Goal: Task Accomplishment & Management: Use online tool/utility

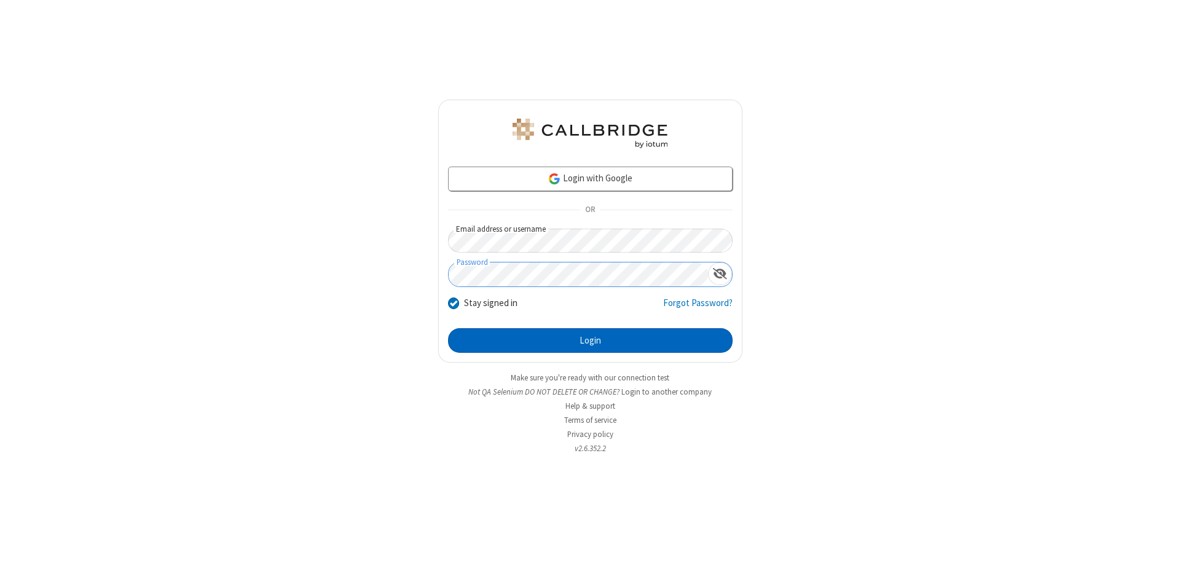
click at [590, 341] on button "Login" at bounding box center [590, 340] width 285 height 25
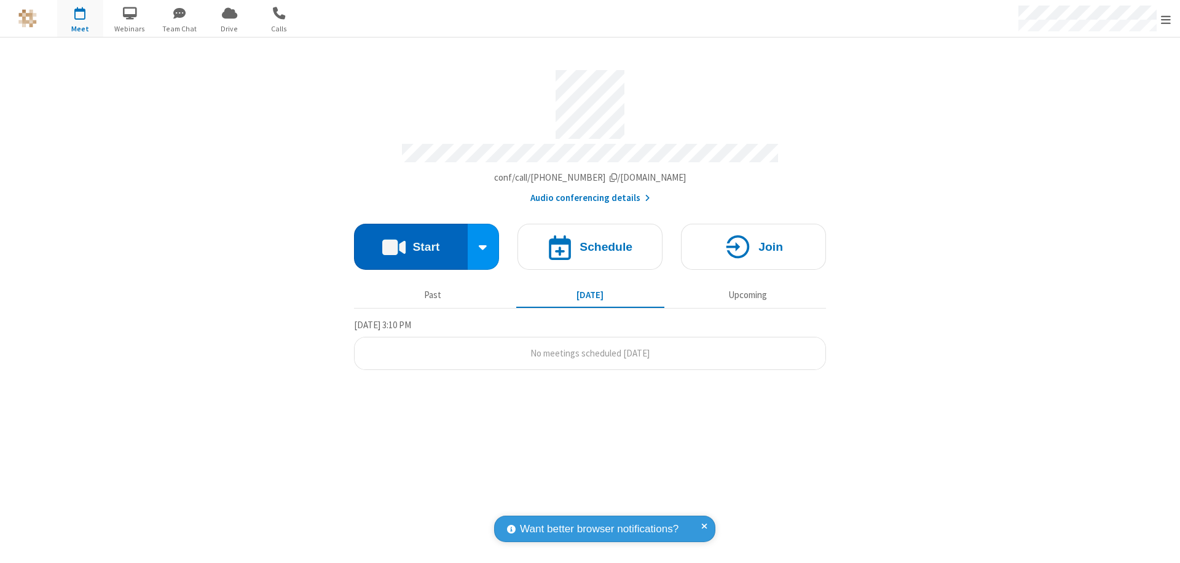
click at [411, 241] on button "Start" at bounding box center [411, 247] width 114 height 46
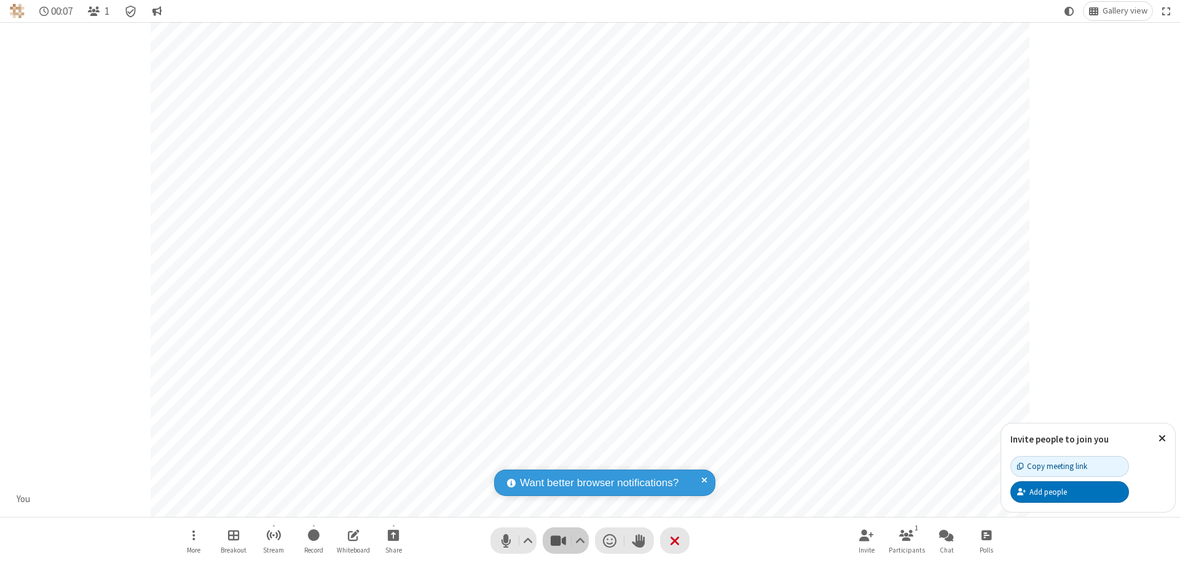
click at [558, 540] on span "Stop video (⌘+Shift+V)" at bounding box center [558, 541] width 18 height 18
click at [558, 540] on span "Start video (⌘+Shift+V)" at bounding box center [558, 541] width 18 height 18
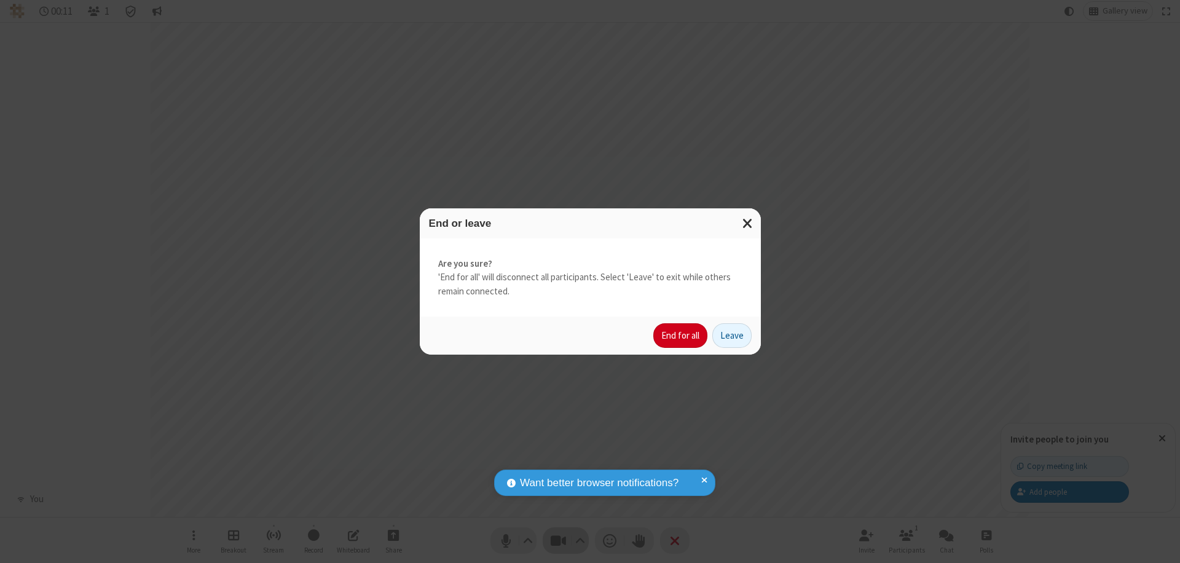
click at [681, 336] on button "End for all" at bounding box center [680, 335] width 54 height 25
